Goal: Task Accomplishment & Management: Manage account settings

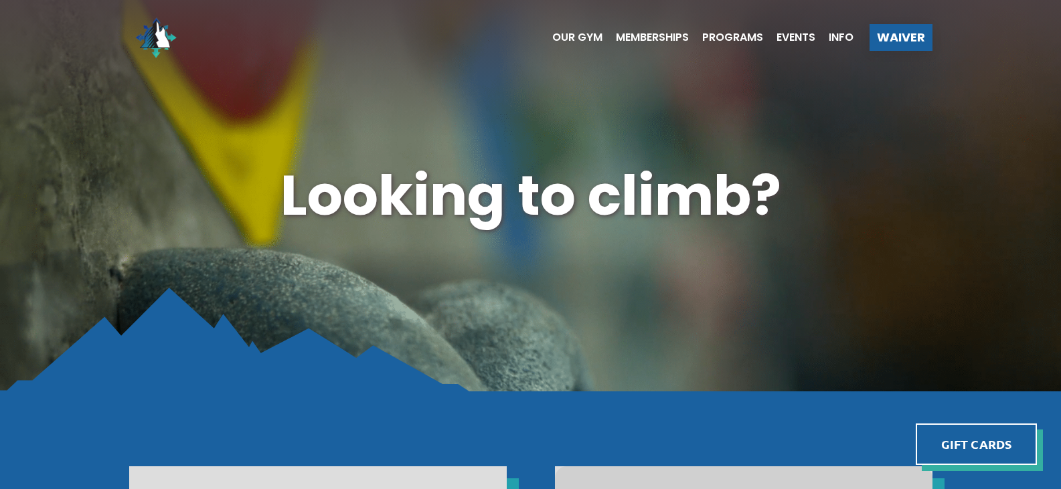
click at [653, 43] on ul "Our Gym Memberships Programs Events Info" at bounding box center [696, 38] width 315 height 54
click at [653, 39] on span "Memberships" at bounding box center [652, 37] width 73 height 11
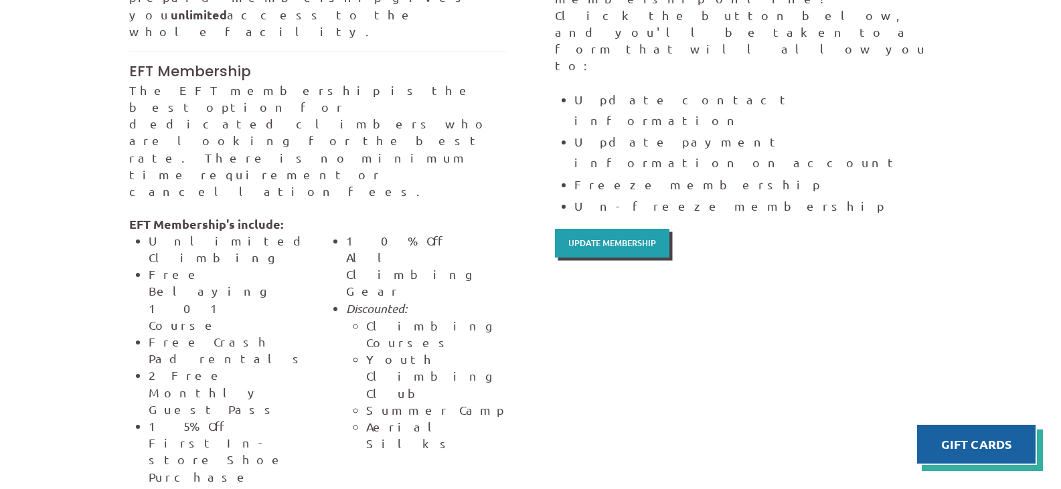
scroll to position [793, 0]
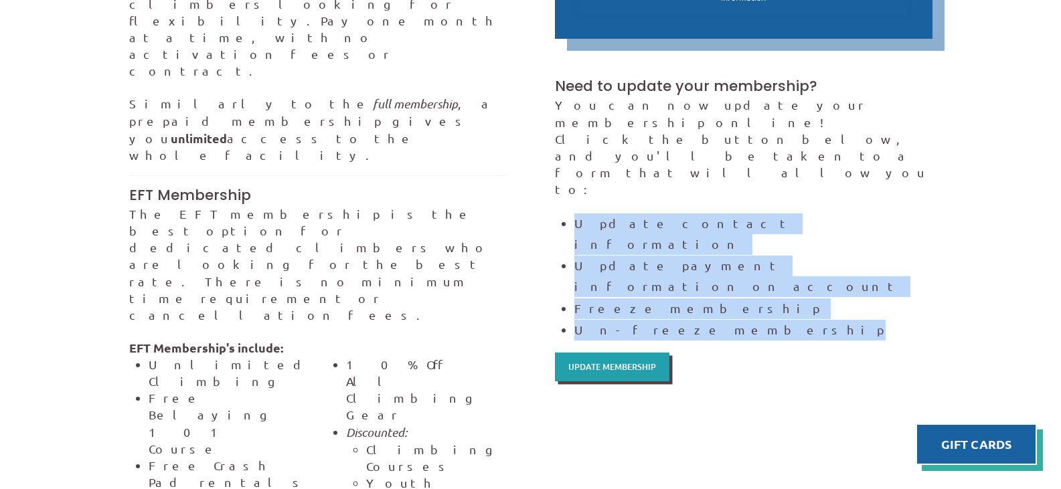
drag, startPoint x: 578, startPoint y: 121, endPoint x: 877, endPoint y: 191, distance: 307.3
click at [877, 214] on ul "Update contact information Update payment information on account Freeze members…" at bounding box center [752, 277] width 357 height 127
click at [877, 320] on label "Un-freeze membership" at bounding box center [752, 330] width 357 height 21
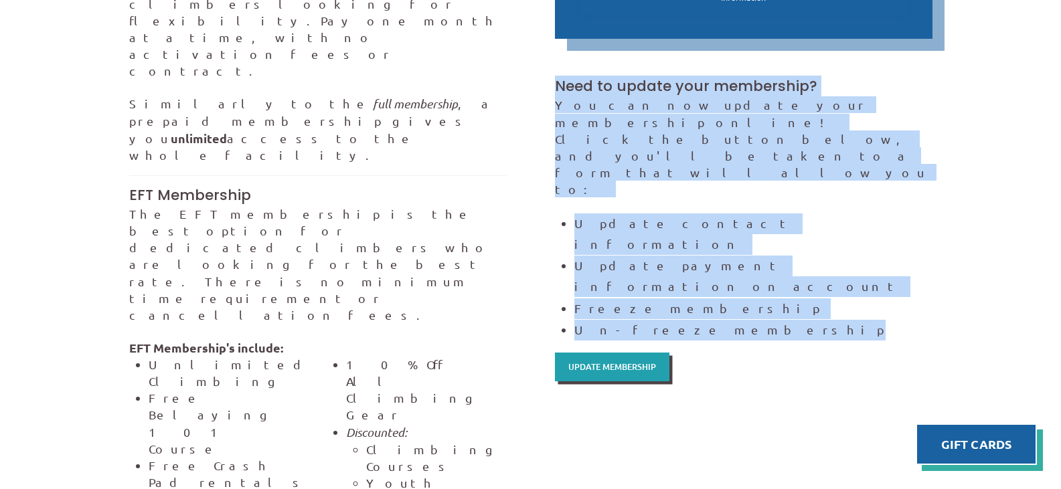
drag, startPoint x: 753, startPoint y: 201, endPoint x: 558, endPoint y: 55, distance: 243.9
click at [558, 55] on div "Need to update your membership? You can now update your membership online! Clic…" at bounding box center [743, 216] width 377 height 329
click at [558, 76] on h3 "Need to update your membership?" at bounding box center [743, 86] width 377 height 20
drag, startPoint x: 556, startPoint y: 59, endPoint x: 788, endPoint y: 193, distance: 268.1
click at [788, 193] on div "Need to update your membership? You can now update your membership online! Clic…" at bounding box center [743, 216] width 377 height 329
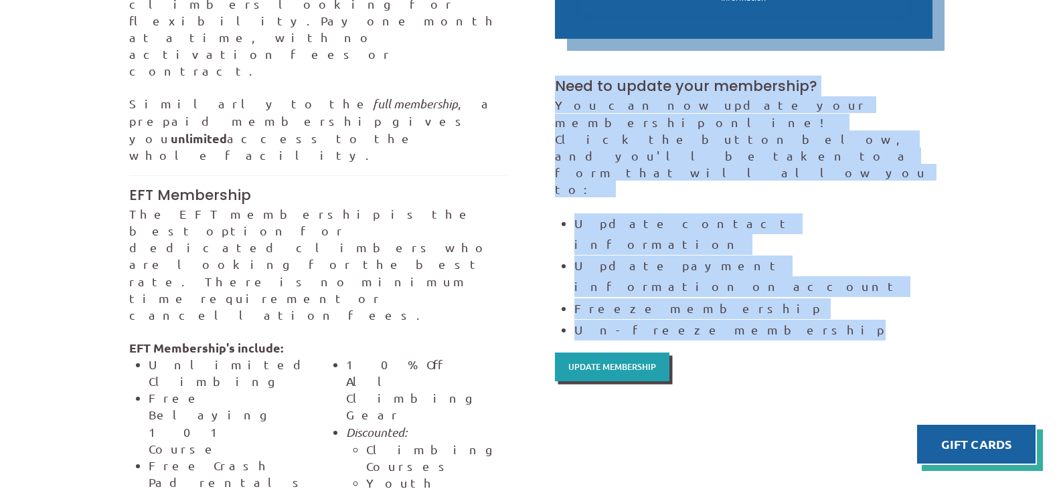
click at [788, 320] on label "Un-freeze membership" at bounding box center [752, 330] width 357 height 21
drag, startPoint x: 711, startPoint y: 199, endPoint x: 553, endPoint y: 44, distance: 221.0
click at [553, 44] on div "Membership Pricing Punch Pass Ten visits a reduced rate. $145 Adults $125 *Disc…" at bounding box center [743, 13] width 391 height 750
drag, startPoint x: 550, startPoint y: 54, endPoint x: 701, endPoint y: 196, distance: 206.9
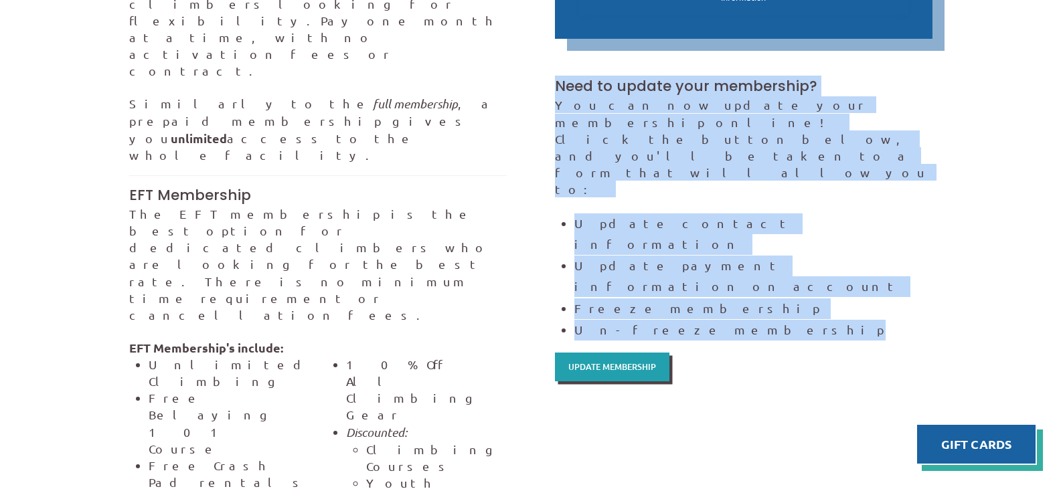
click at [701, 196] on div "Membership Pricing Punch Pass Ten visits a reduced rate. $145 Adults $125 *Disc…" at bounding box center [743, 13] width 391 height 750
click at [701, 320] on label "Un-freeze membership" at bounding box center [752, 330] width 357 height 21
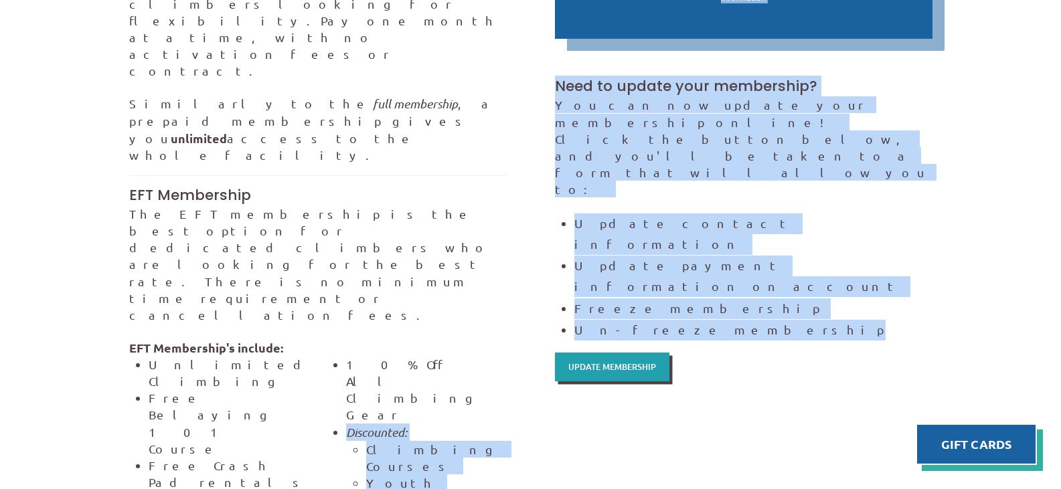
drag, startPoint x: 707, startPoint y: 197, endPoint x: 521, endPoint y: 35, distance: 245.7
click at [521, 35] on div "Punch Pass This option is great for those who climb more casually, and have a t…" at bounding box center [530, 350] width 851 height 1458
click at [522, 35] on div "Punch Pass This option is great for those who climb more casually, and have a t…" at bounding box center [530, 350] width 851 height 1458
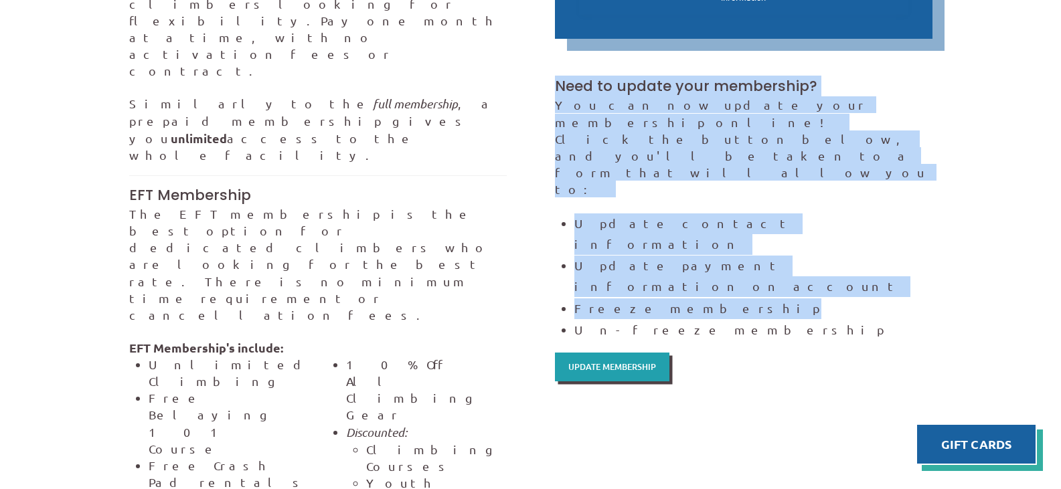
drag, startPoint x: 545, startPoint y: 55, endPoint x: 918, endPoint y: 171, distance: 389.9
click at [918, 171] on div "Punch Pass This option is great for those who climb more casually, and have a t…" at bounding box center [530, 350] width 851 height 1458
click at [918, 298] on label "Freeze membership" at bounding box center [752, 308] width 357 height 21
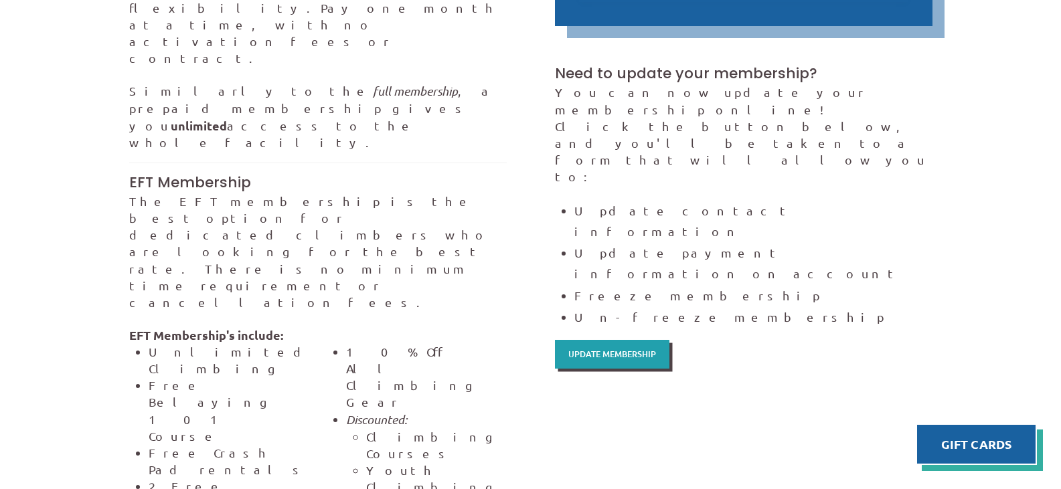
scroll to position [736, 0]
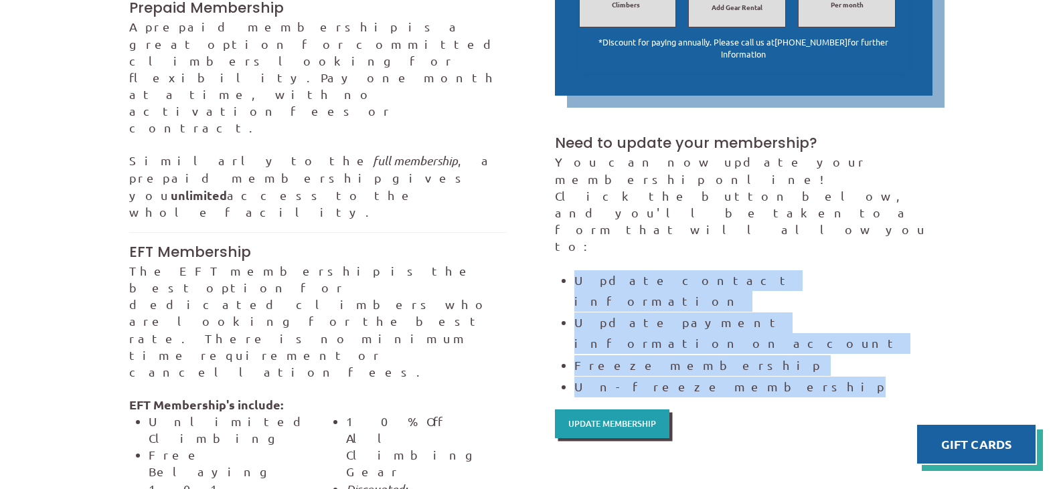
drag, startPoint x: 578, startPoint y: 189, endPoint x: 722, endPoint y: 254, distance: 158.5
click at [722, 254] on div "You can now update your membership online! Click the button below, and you'll b…" at bounding box center [743, 275] width 377 height 244
click at [722, 377] on label "Un-freeze membership" at bounding box center [752, 387] width 357 height 21
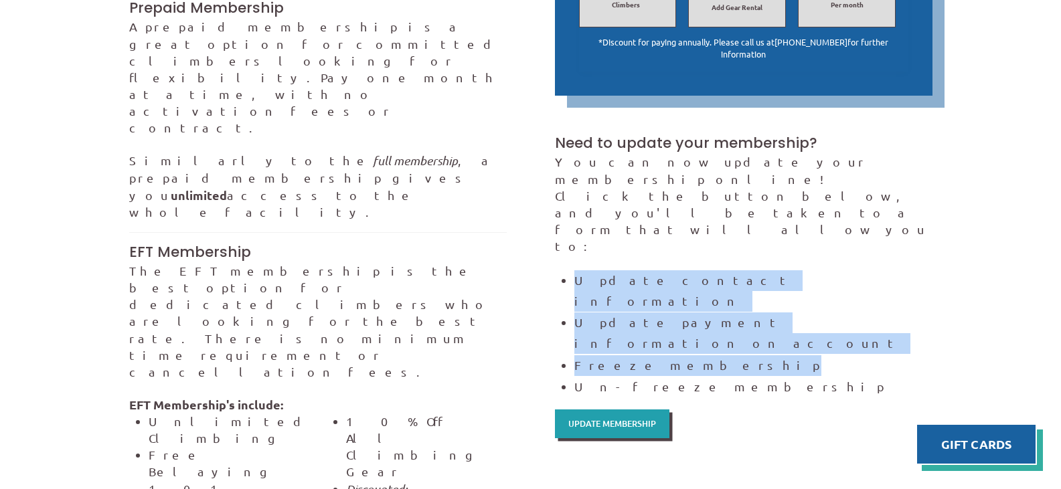
drag, startPoint x: 727, startPoint y: 235, endPoint x: 563, endPoint y: 183, distance: 172.1
click at [574, 270] on ul "Update contact information Update payment information on account Freeze members…" at bounding box center [752, 333] width 357 height 127
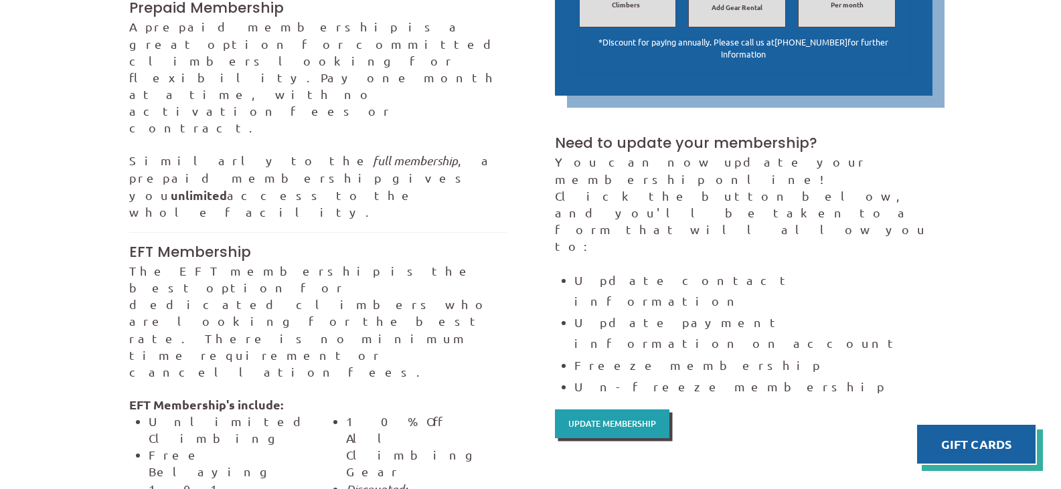
click at [574, 270] on li "Update contact information" at bounding box center [752, 290] width 357 height 41
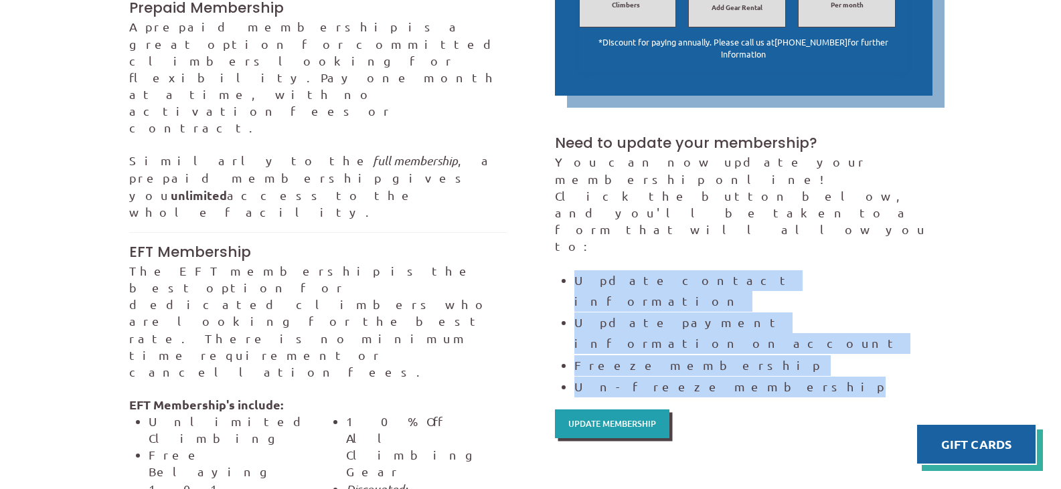
drag, startPoint x: 566, startPoint y: 183, endPoint x: 728, endPoint y: 245, distance: 172.9
click at [728, 270] on ul "Update contact information Update payment information on account Freeze members…" at bounding box center [752, 333] width 357 height 127
click at [728, 377] on label "Un-freeze membership" at bounding box center [752, 387] width 357 height 21
drag, startPoint x: 723, startPoint y: 250, endPoint x: 572, endPoint y: 189, distance: 162.7
click at [572, 189] on div "You can now update your membership online! Click the button below, and you'll b…" at bounding box center [743, 275] width 377 height 244
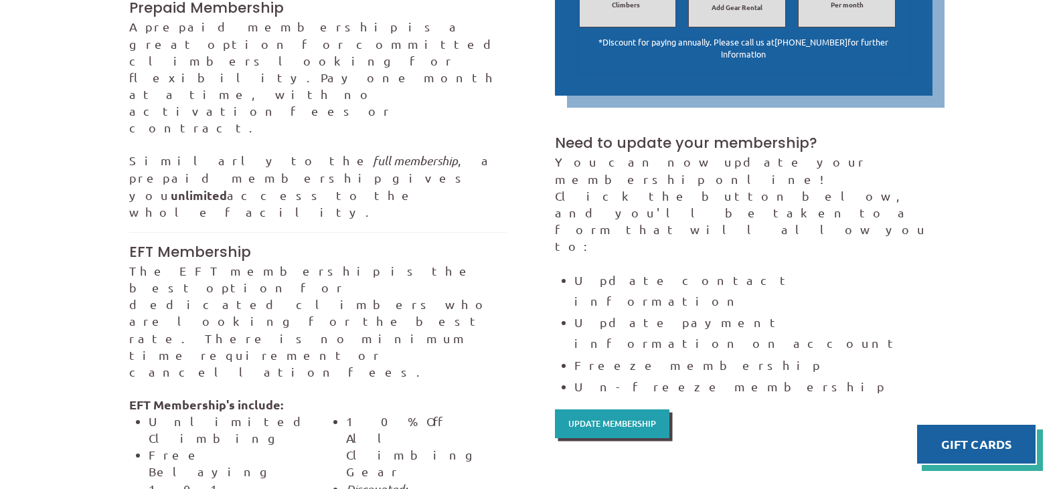
click at [572, 189] on div "You can now update your membership online! Click the button below, and you'll b…" at bounding box center [743, 275] width 377 height 244
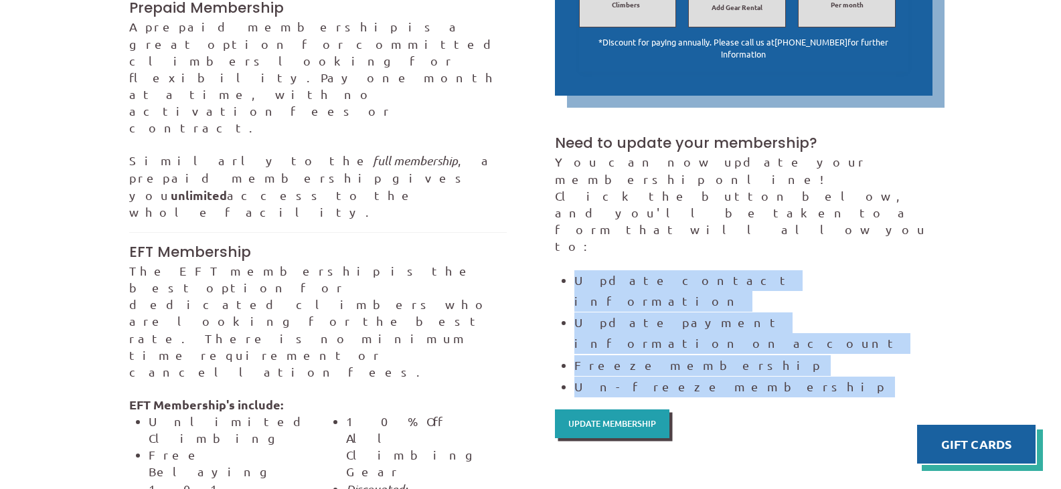
drag, startPoint x: 576, startPoint y: 189, endPoint x: 830, endPoint y: 254, distance: 262.5
click at [830, 254] on div "You can now update your membership online! Click the button below, and you'll b…" at bounding box center [743, 275] width 377 height 244
click at [648, 420] on span "Update Membership" at bounding box center [612, 424] width 88 height 9
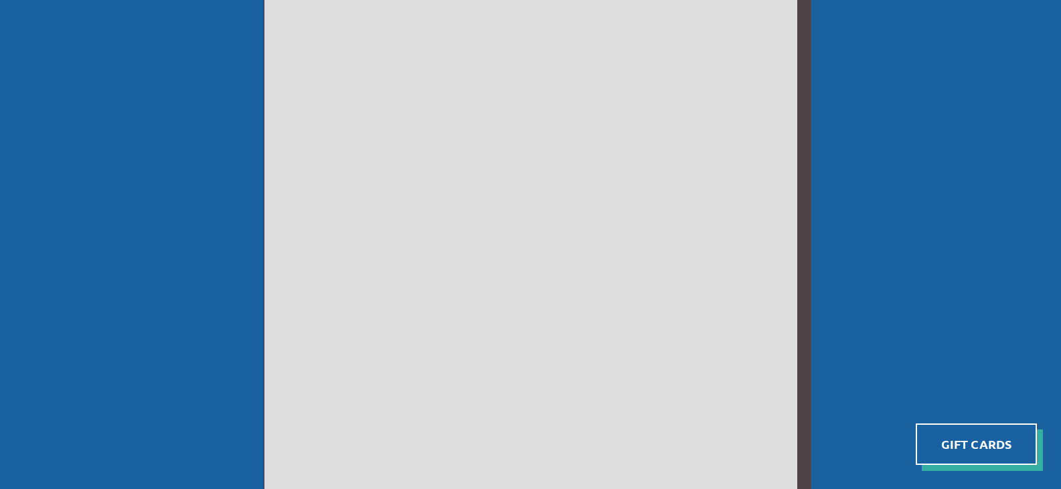
scroll to position [535, 0]
